Goal: Transaction & Acquisition: Book appointment/travel/reservation

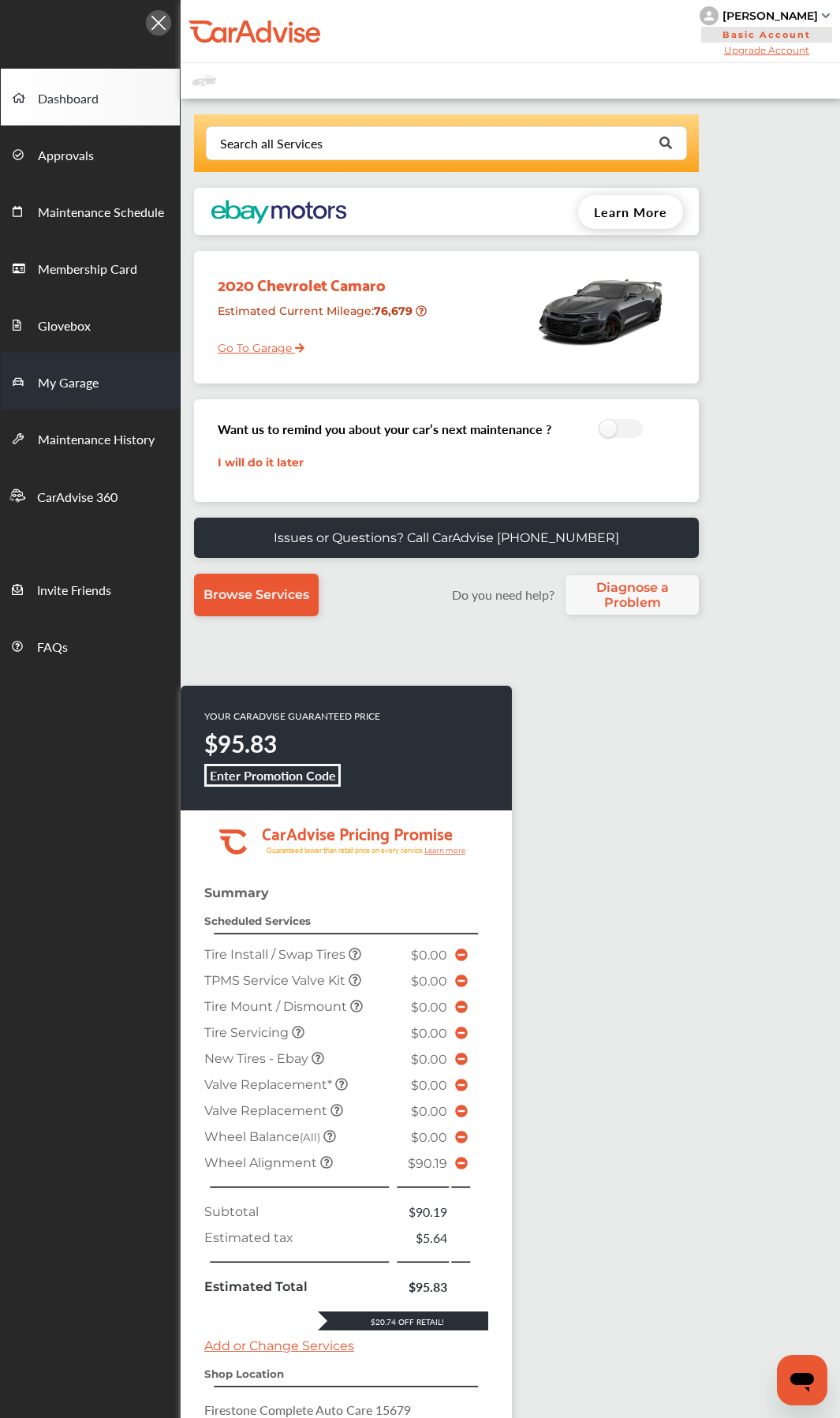
click at [75, 373] on span "My Garage" at bounding box center [68, 383] width 61 height 20
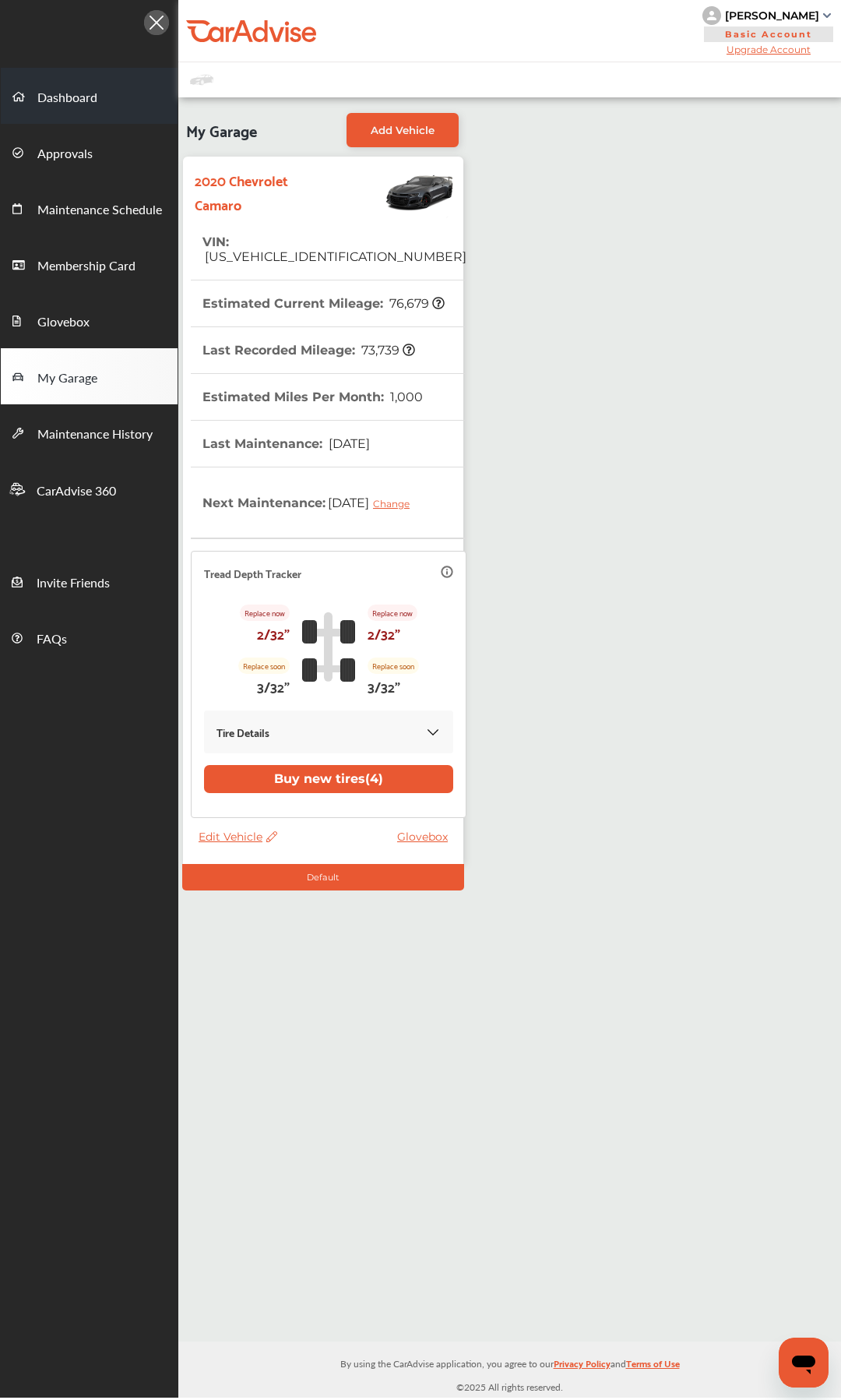
click at [102, 96] on link "Dashboard" at bounding box center [89, 95] width 176 height 56
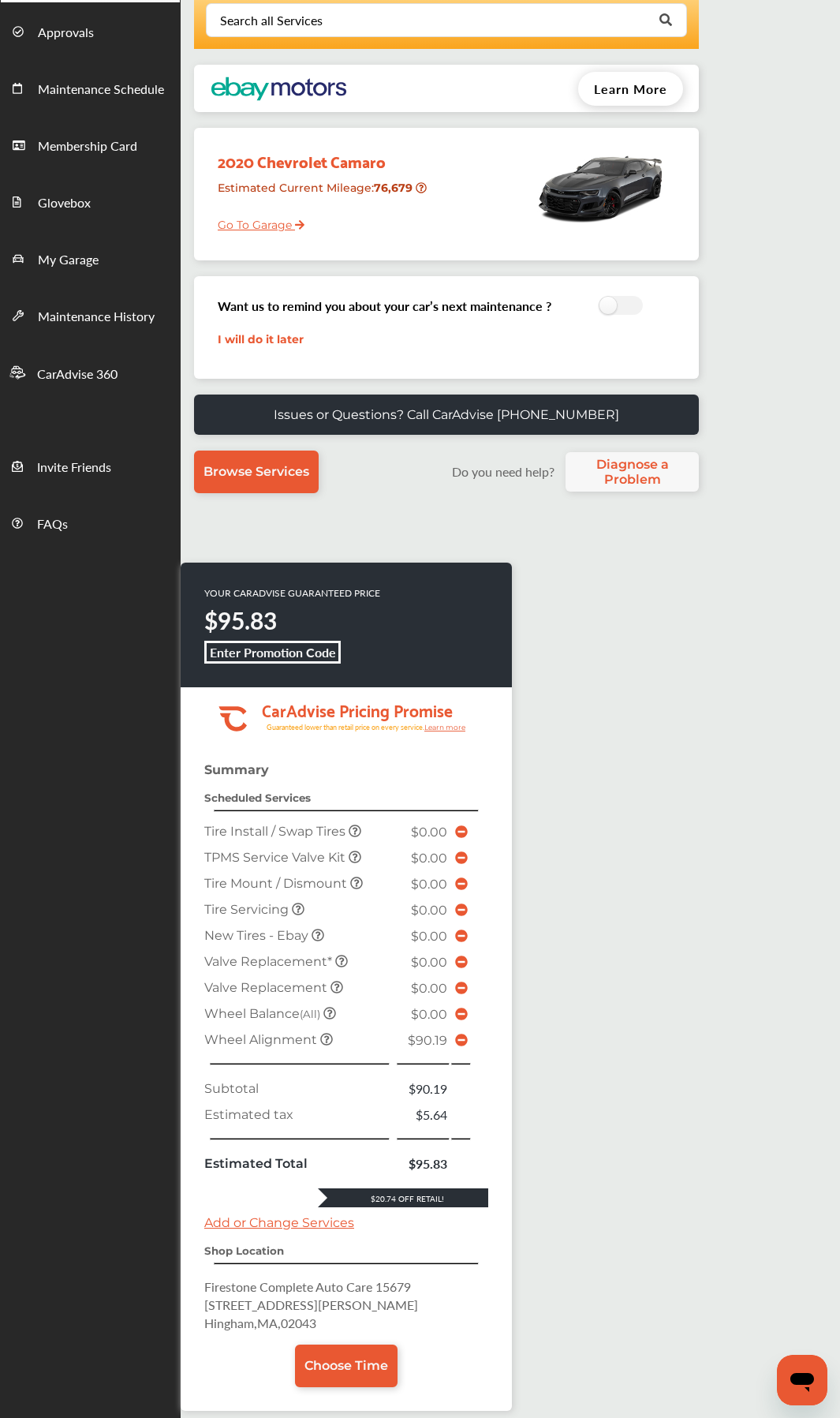
scroll to position [259, 0]
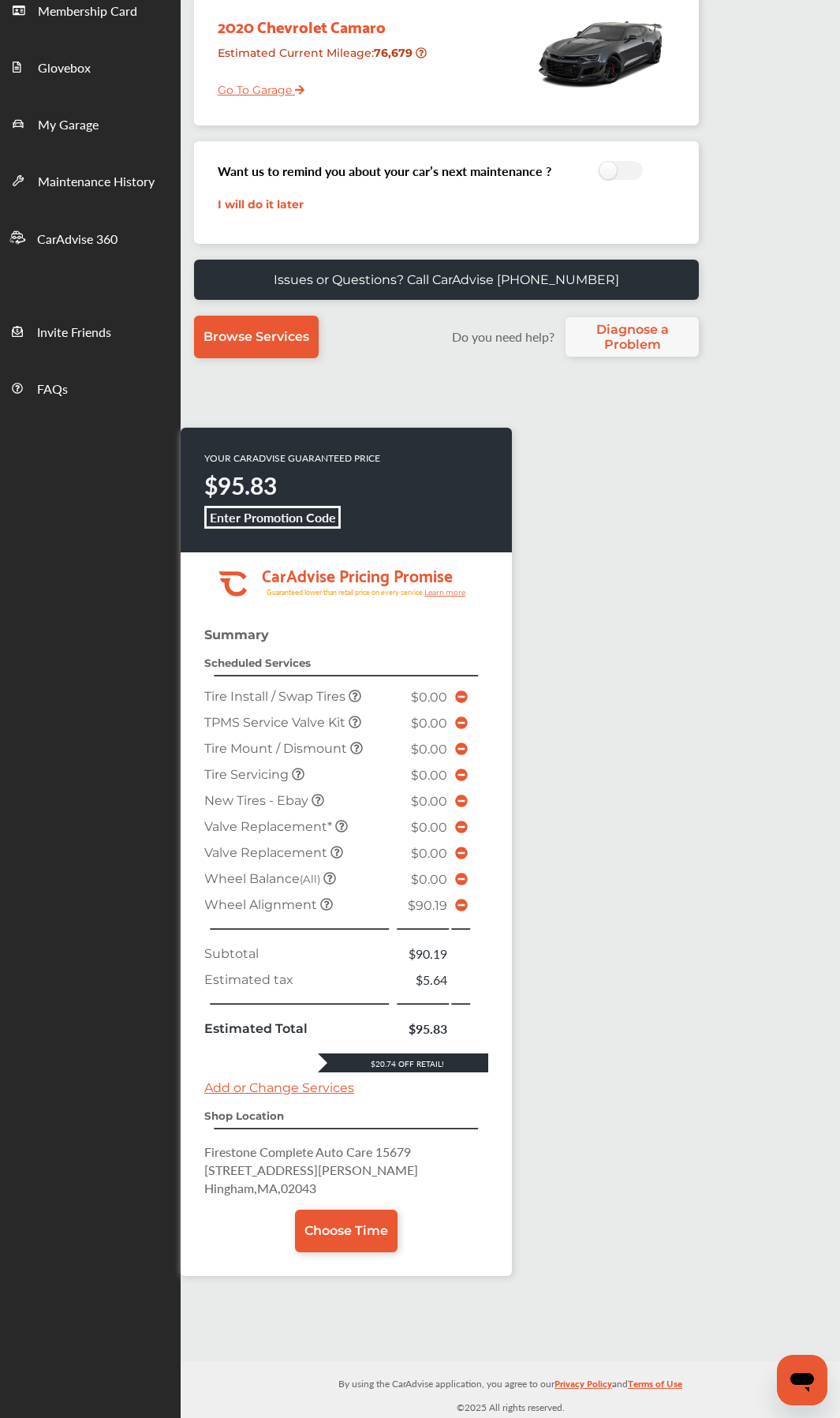
click at [458, 754] on icon at bounding box center [461, 904] width 13 height 13
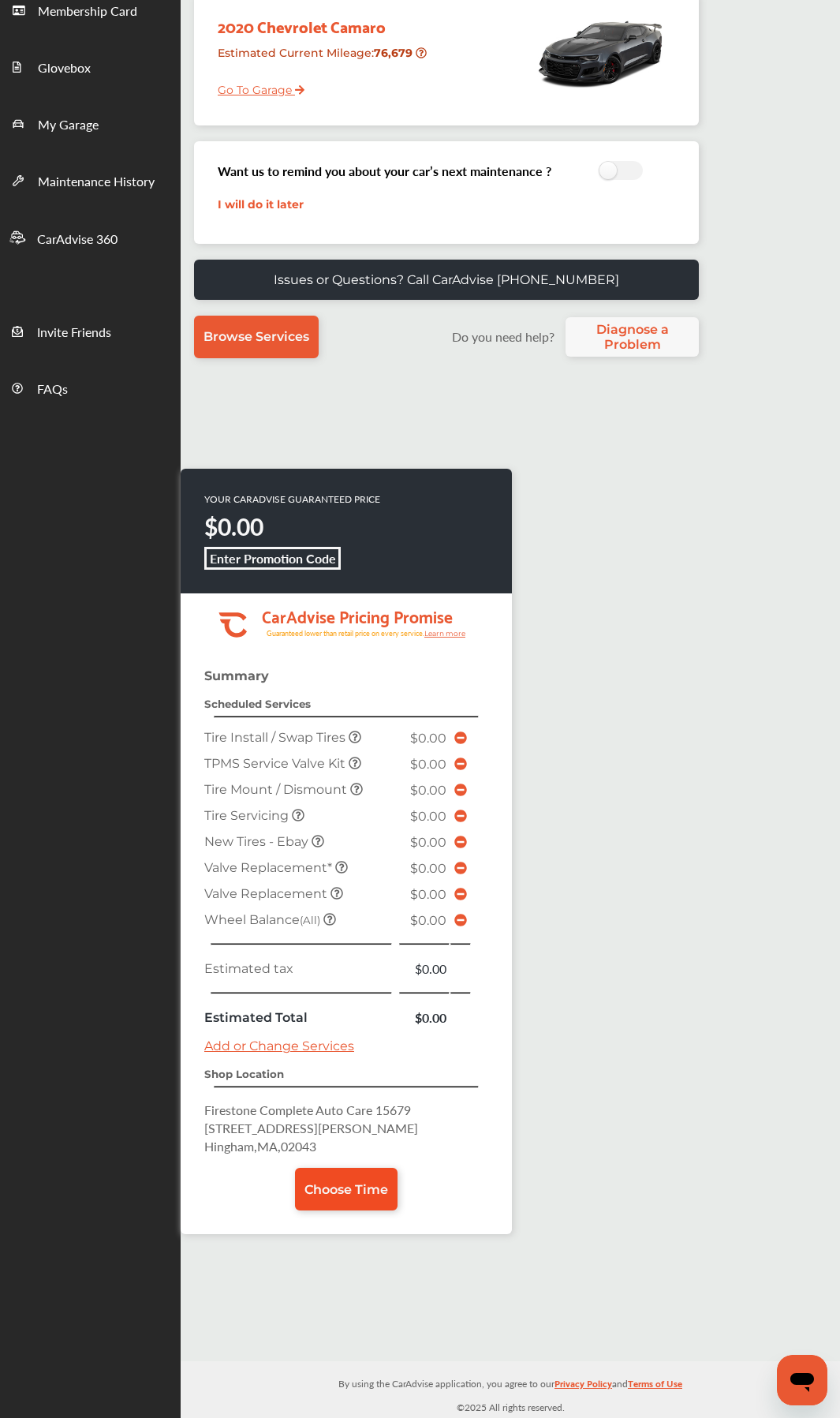
click at [350, 754] on link "Choose Time" at bounding box center [347, 1189] width 102 height 43
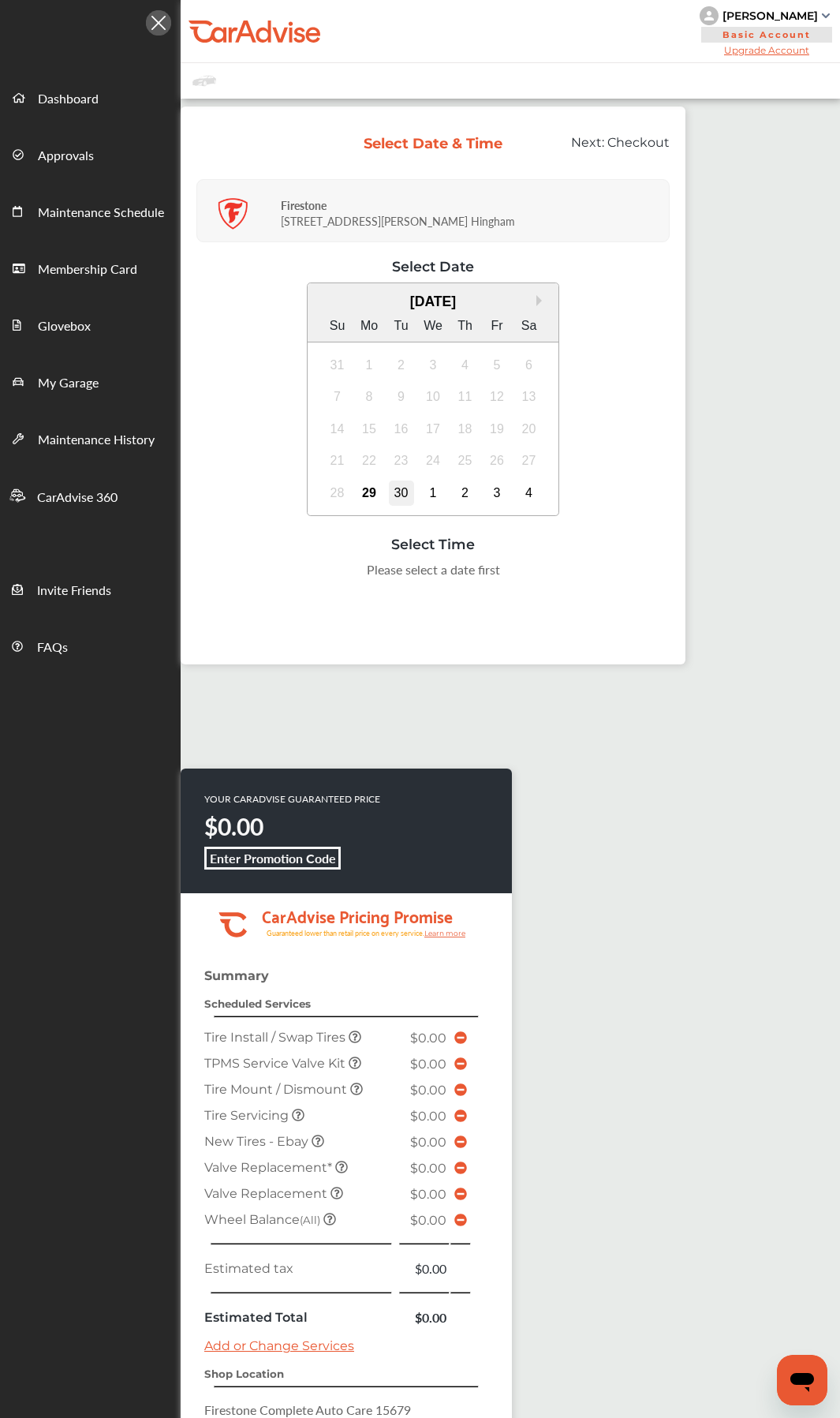
click at [401, 493] on div "30" at bounding box center [402, 493] width 25 height 25
click at [350, 582] on div "9:00 AM" at bounding box center [353, 574] width 74 height 28
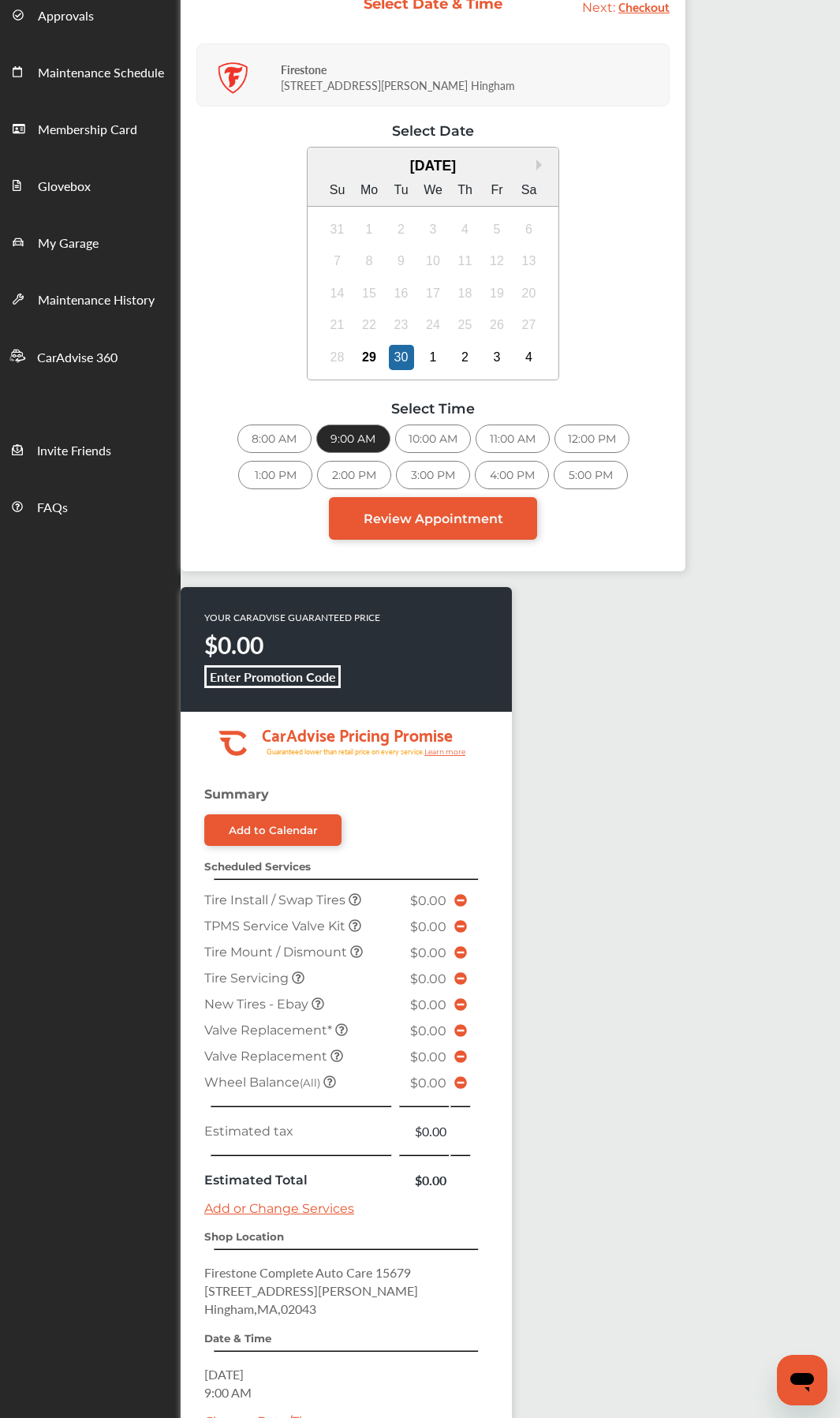
scroll to position [310, 0]
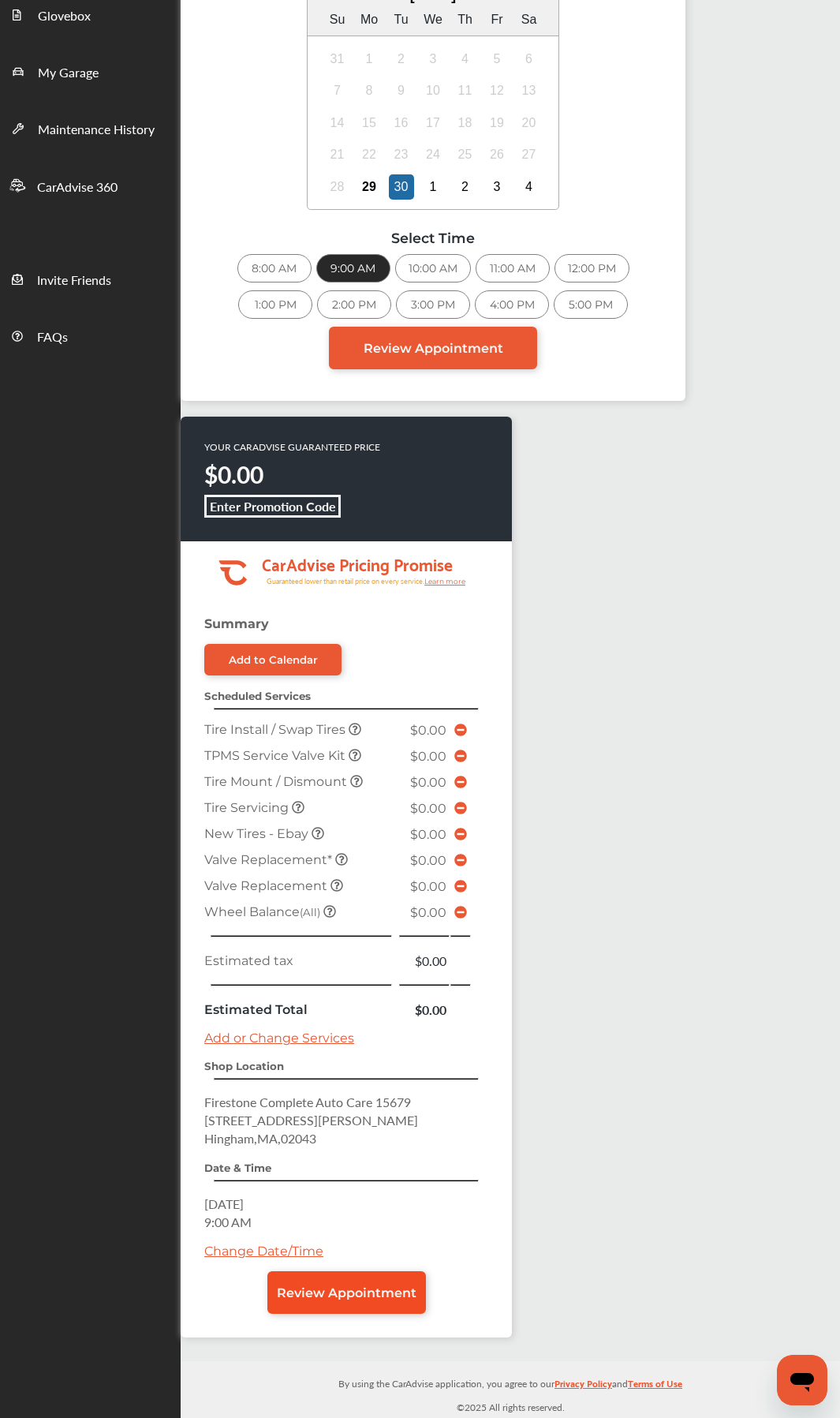
click at [389, 754] on span "Review Appointment" at bounding box center [347, 1293] width 140 height 15
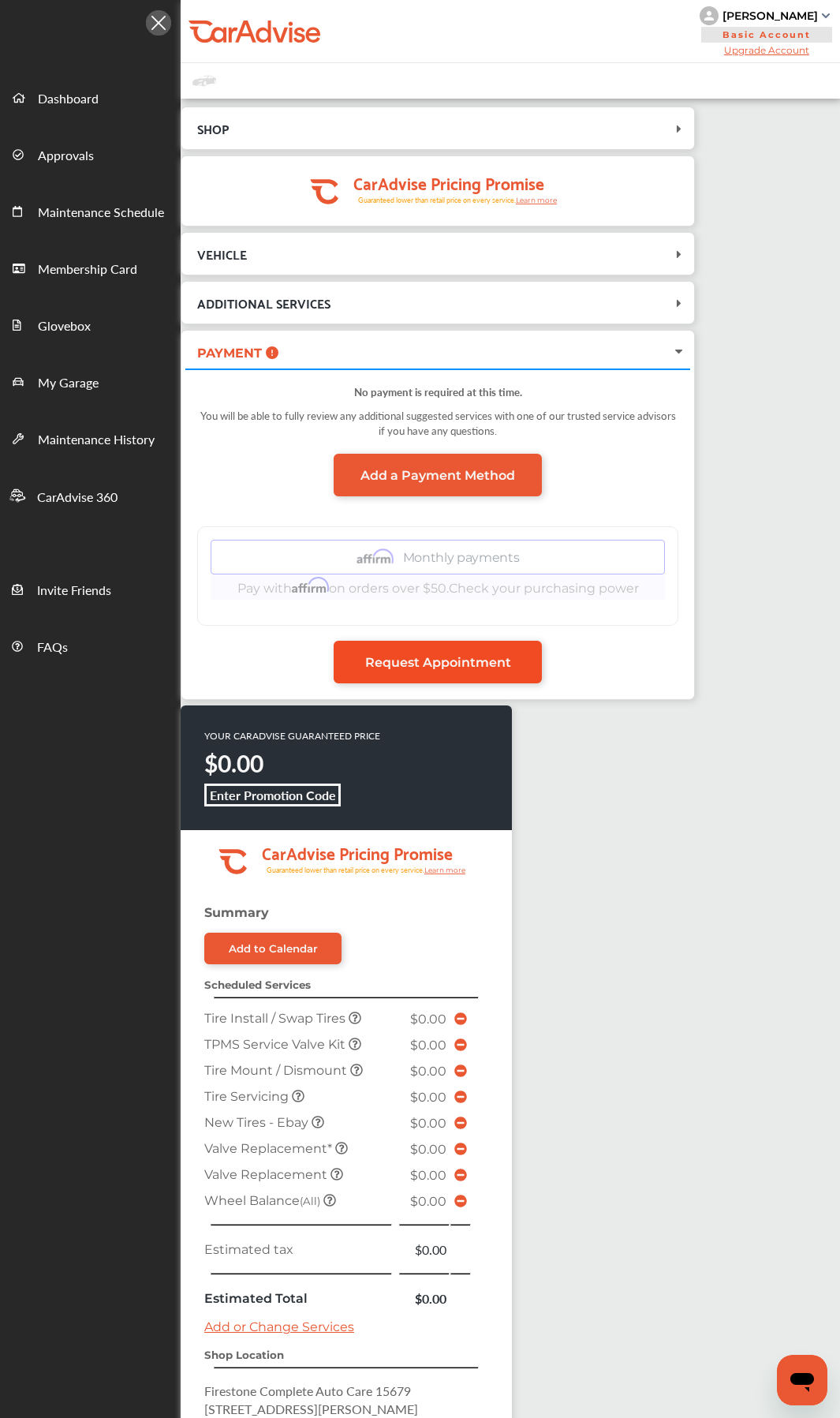
click at [446, 666] on span "Request Appointment" at bounding box center [437, 663] width 146 height 15
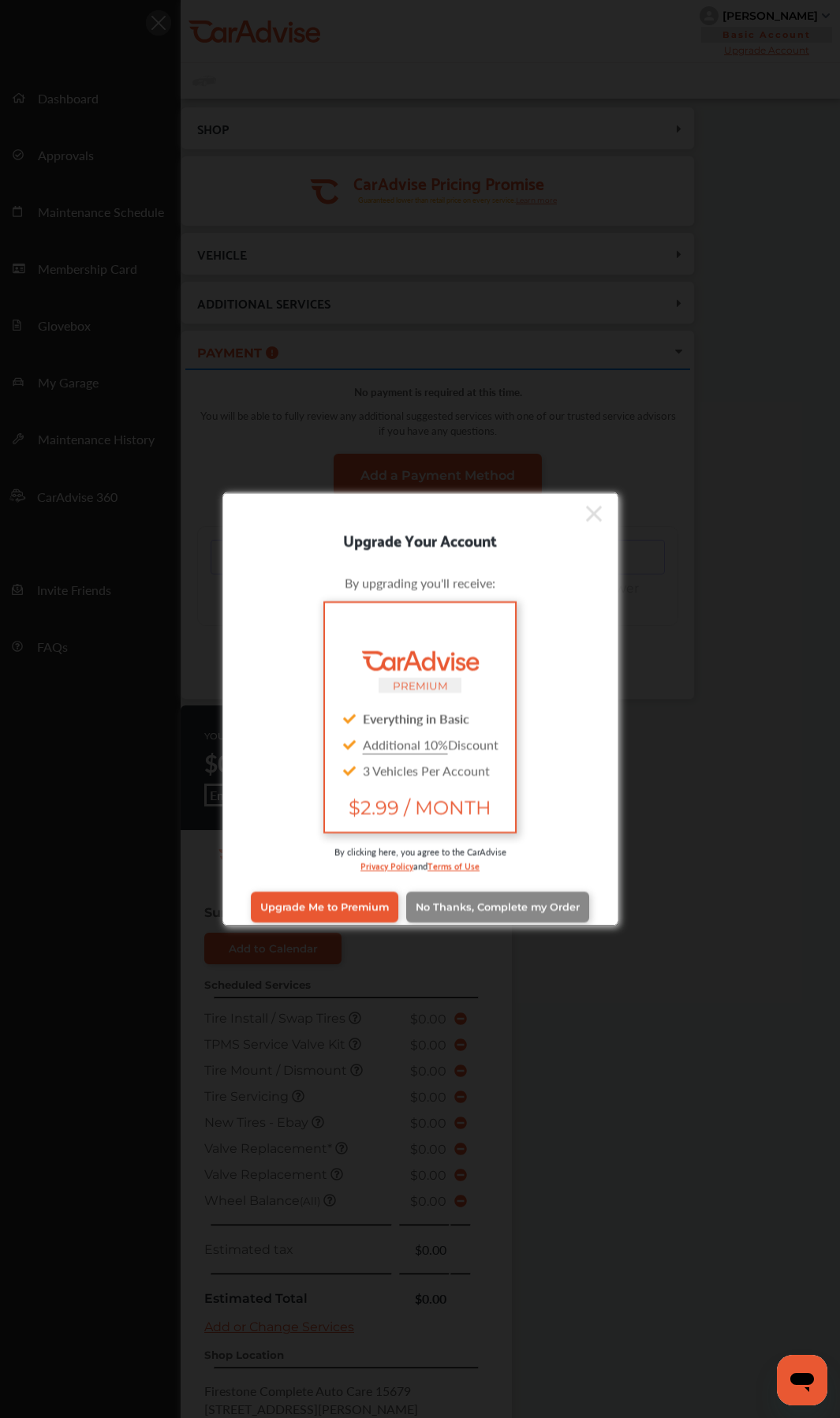
click at [478, 754] on span "No Thanks, Complete my Order" at bounding box center [497, 907] width 164 height 12
